Goal: Find specific page/section: Find specific page/section

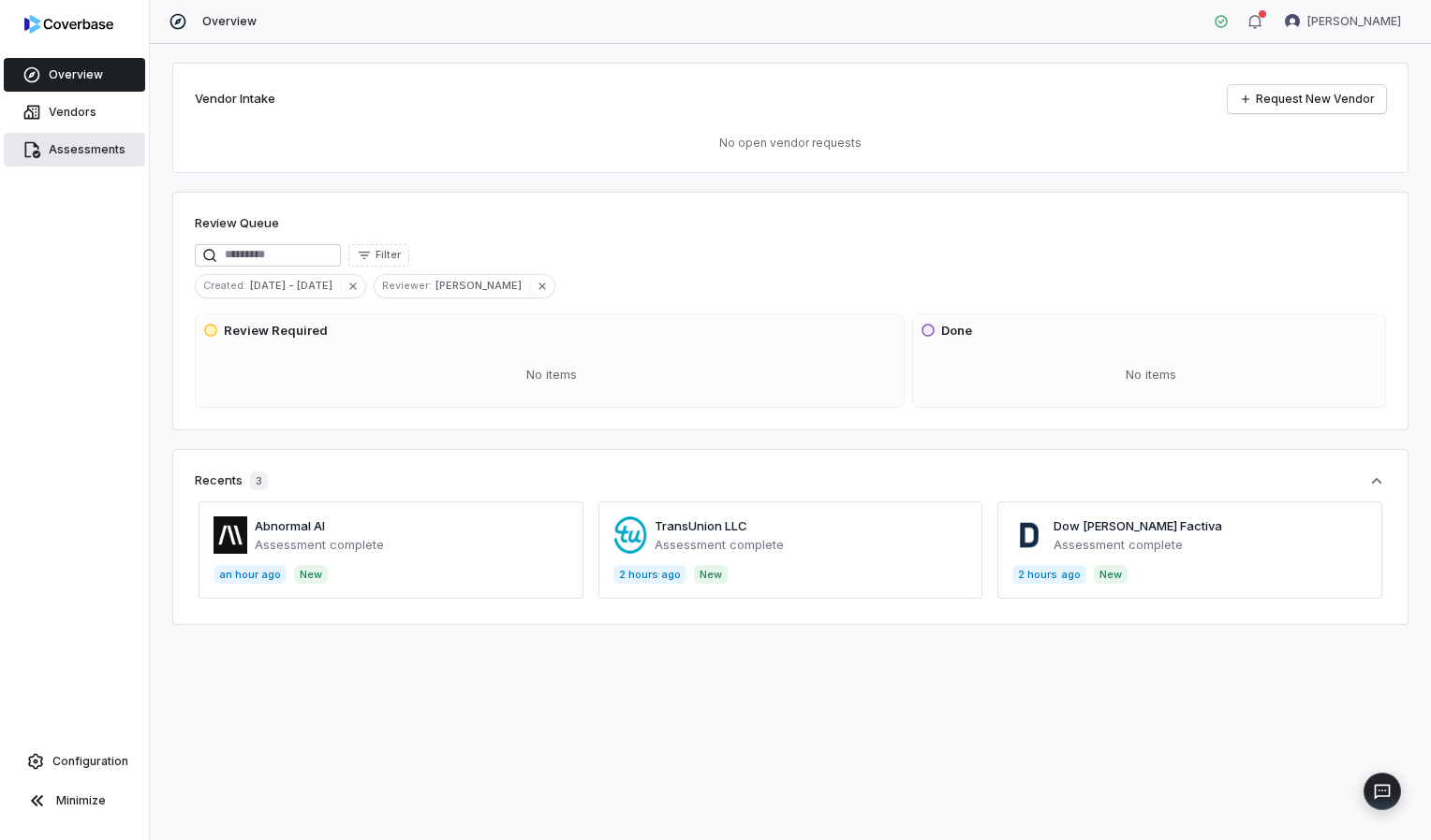
click at [65, 149] on span "Assessments" at bounding box center [86, 149] width 77 height 15
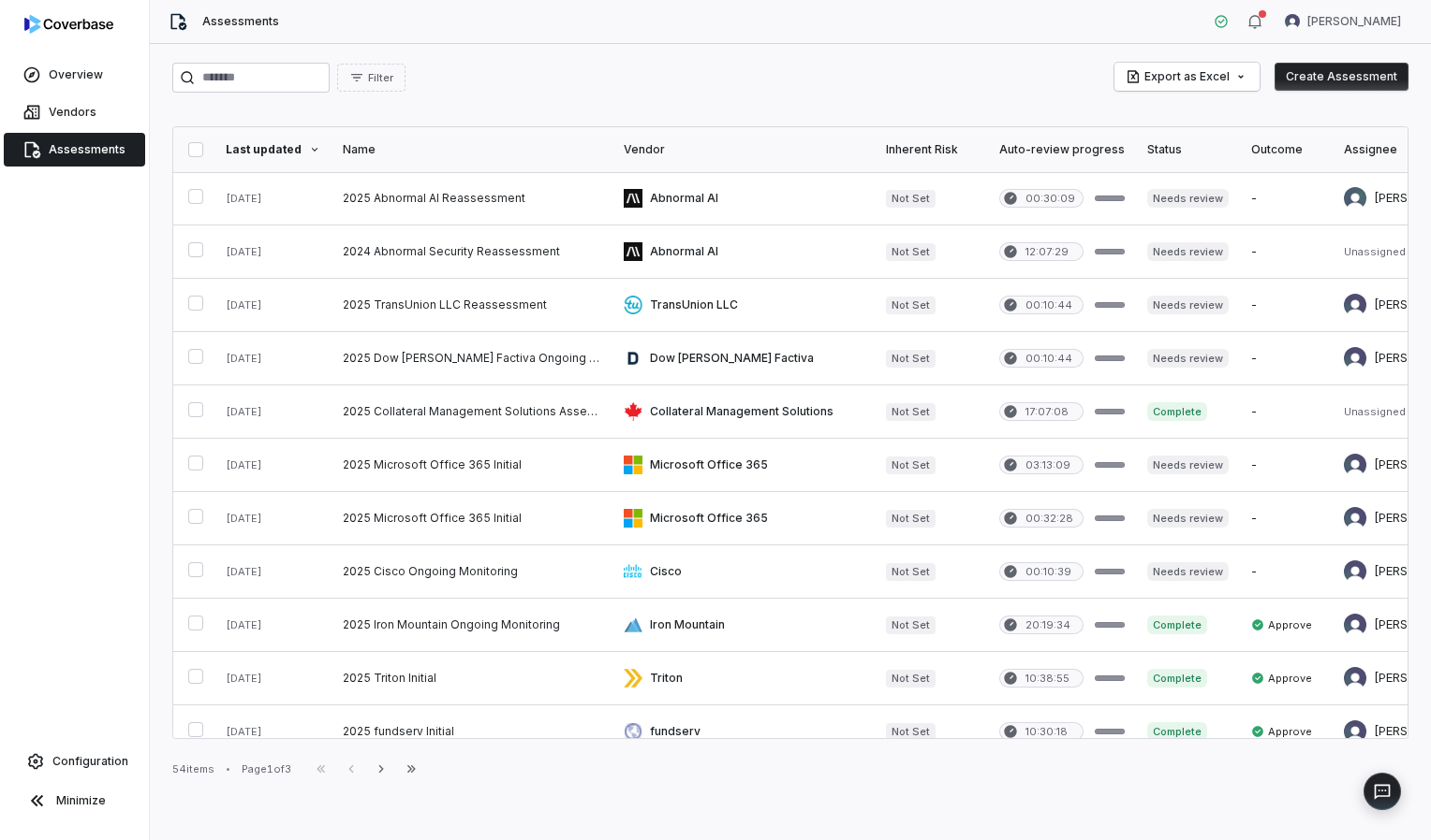
click at [86, 144] on span "Assessments" at bounding box center [86, 149] width 77 height 15
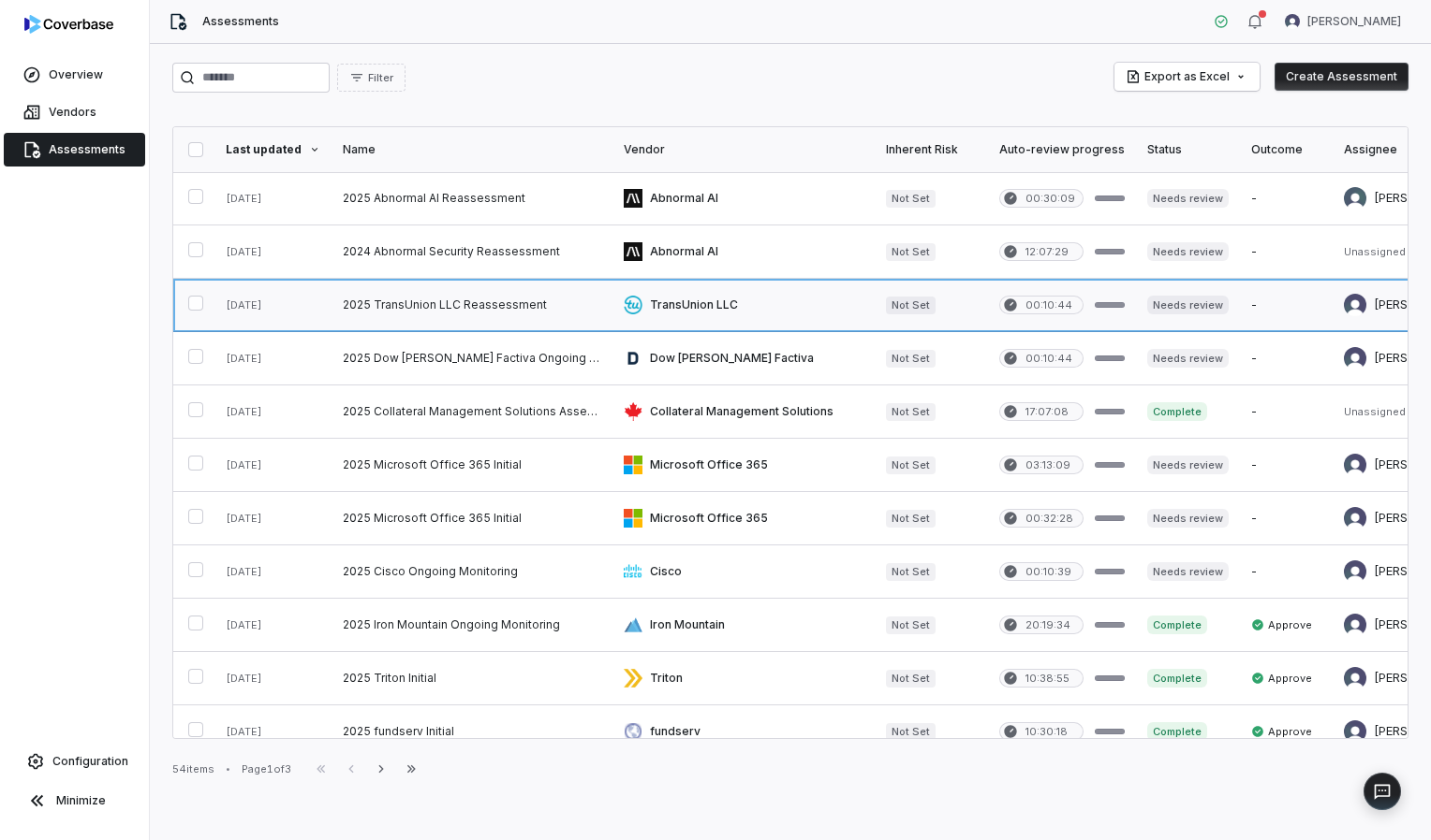
click at [497, 304] on link at bounding box center [471, 305] width 281 height 52
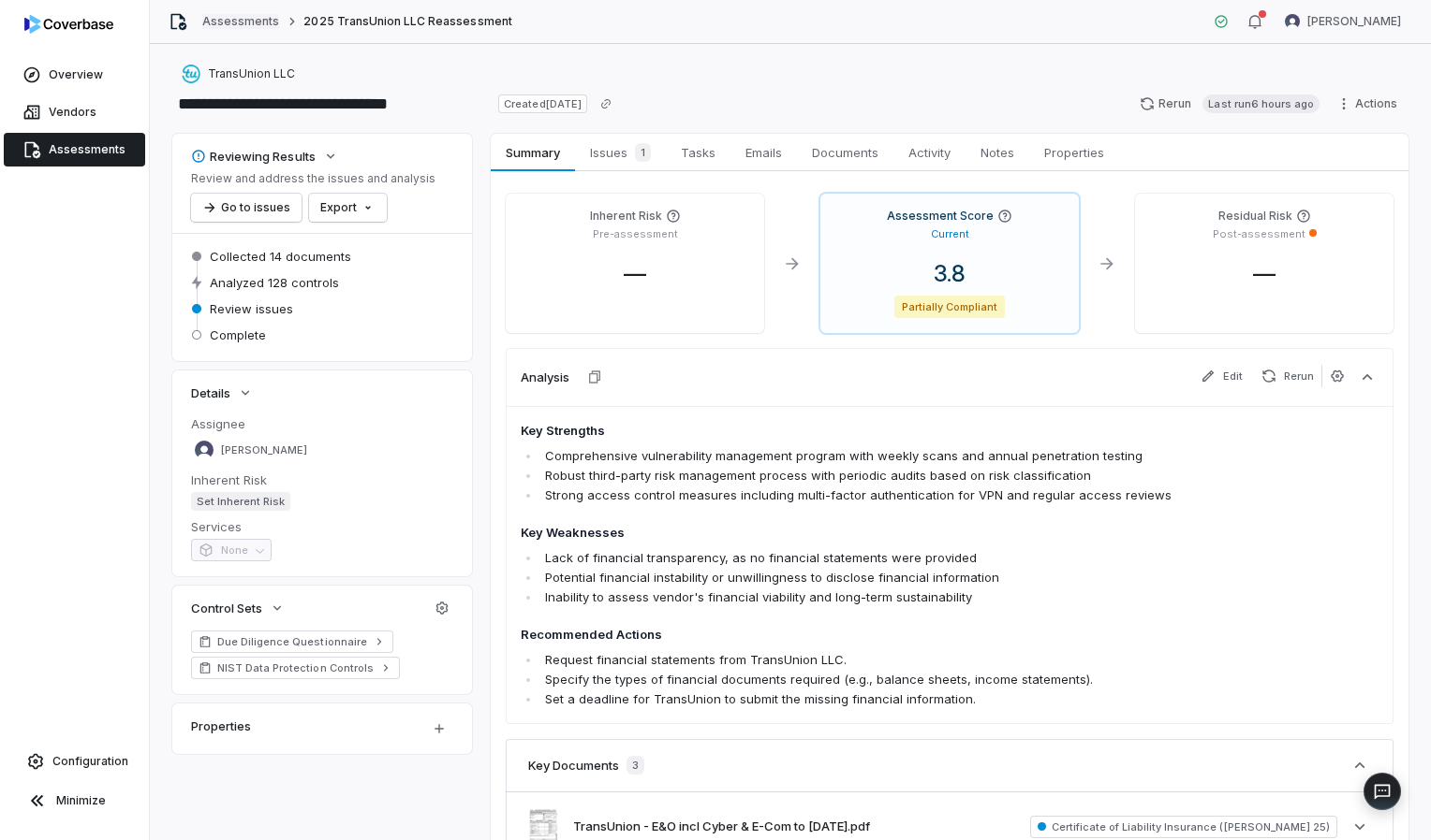
click at [222, 22] on link "Assessments" at bounding box center [240, 22] width 77 height 15
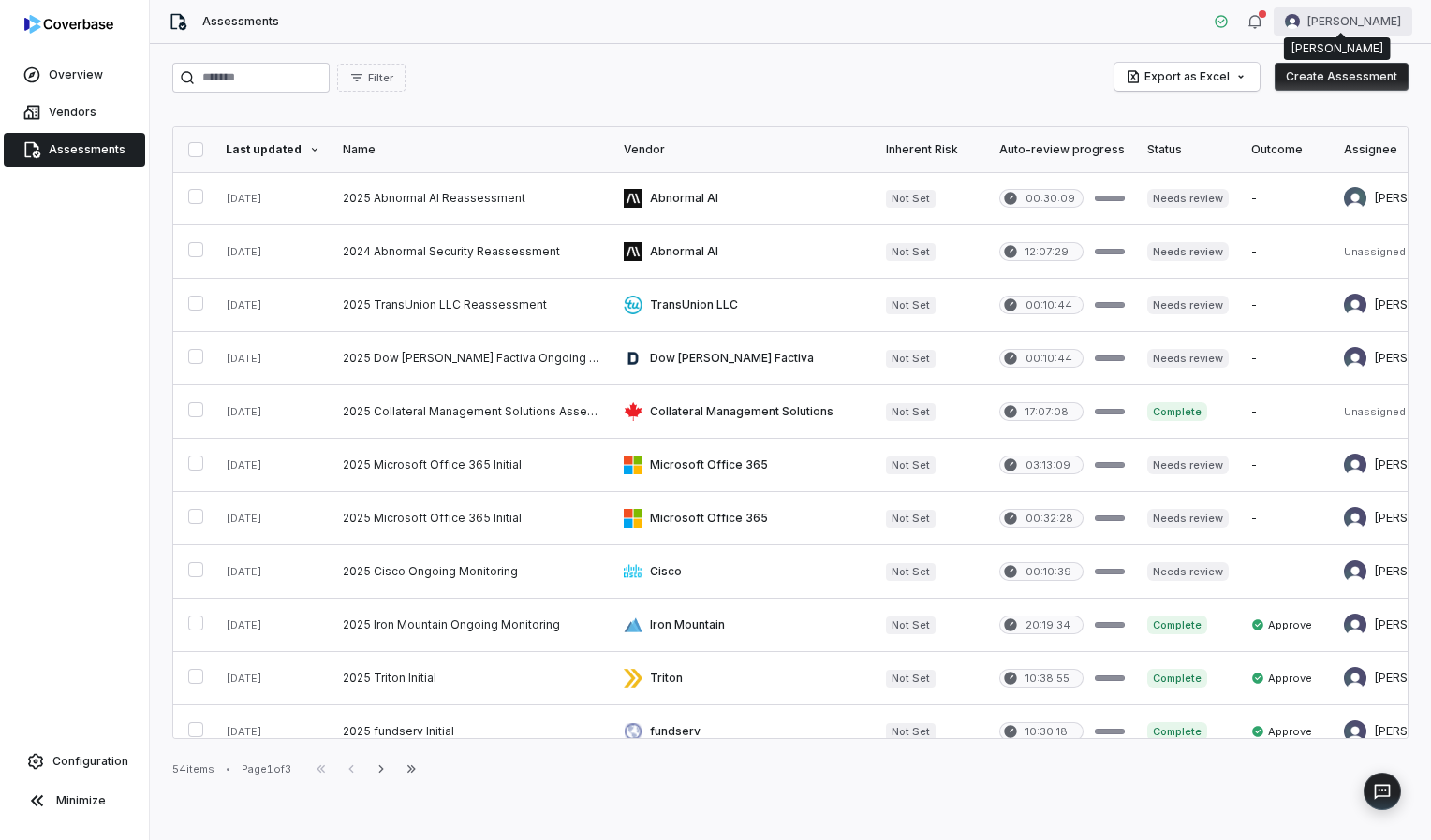
click at [1319, 17] on html "Overview Vendors Assessments Configuration Minimize Assessments Meghan Paonessa…" at bounding box center [716, 420] width 1431 height 840
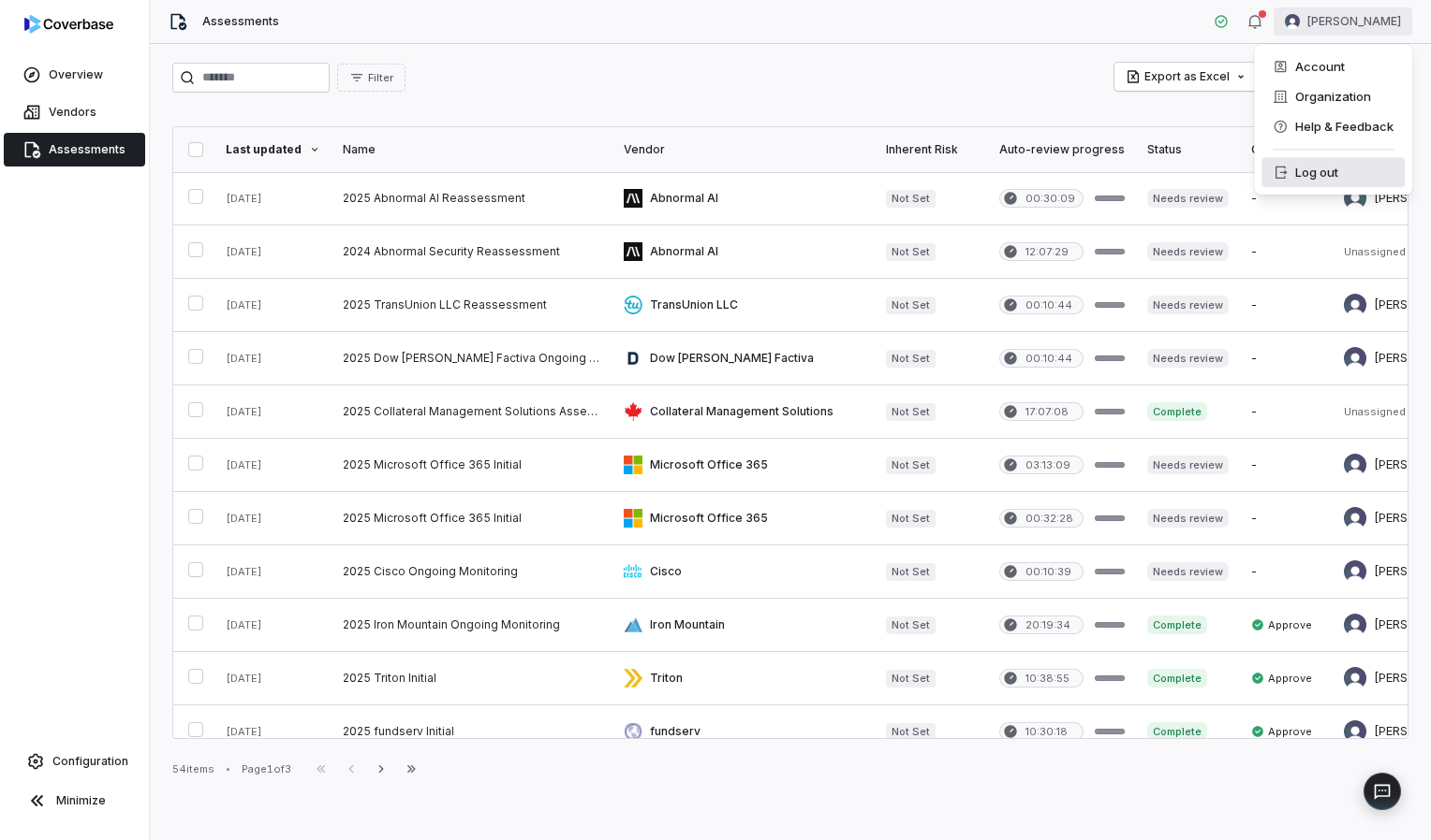
click at [1317, 172] on div "Log out" at bounding box center [1333, 172] width 143 height 30
